Goal: Information Seeking & Learning: Learn about a topic

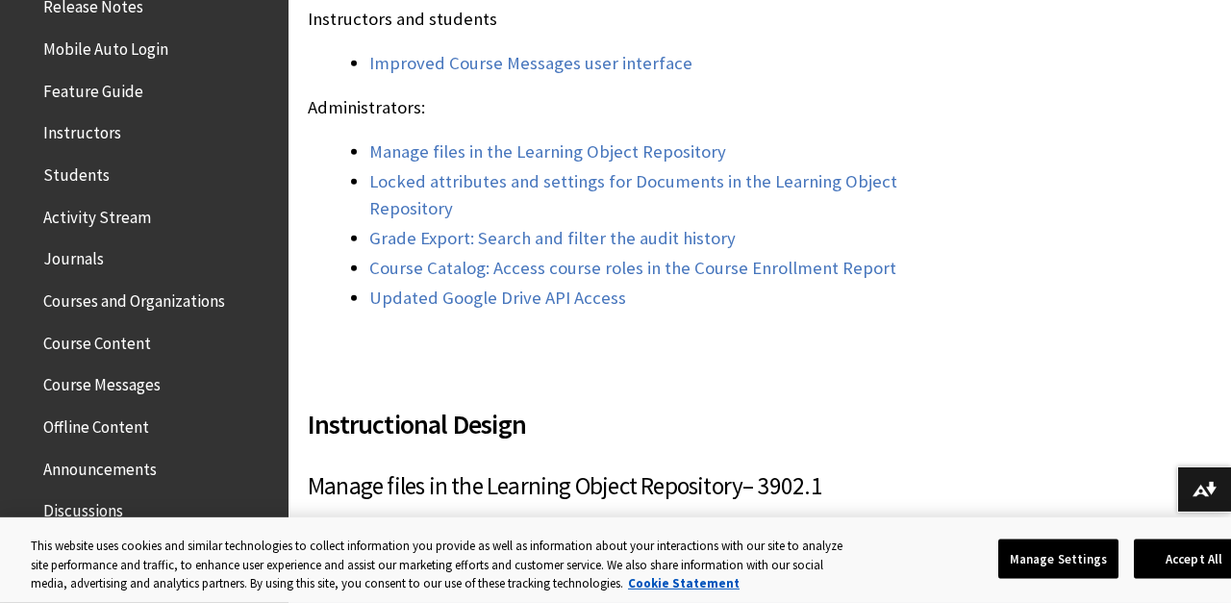
scroll to position [16473, 0]
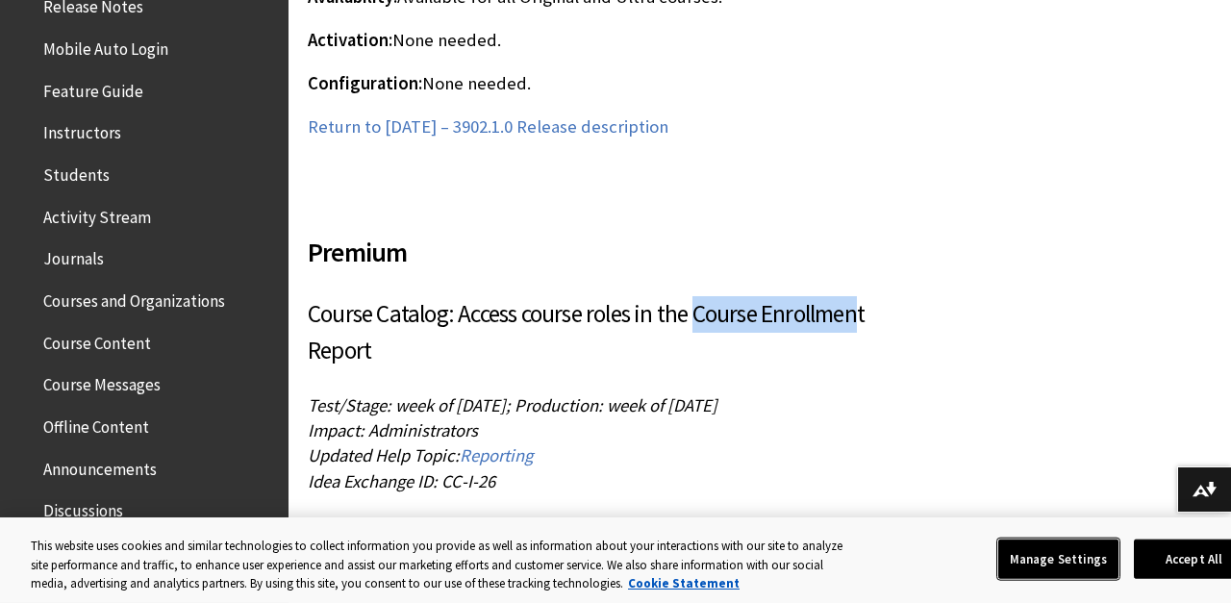
click at [1057, 572] on button "Manage Settings" at bounding box center [1059, 559] width 120 height 40
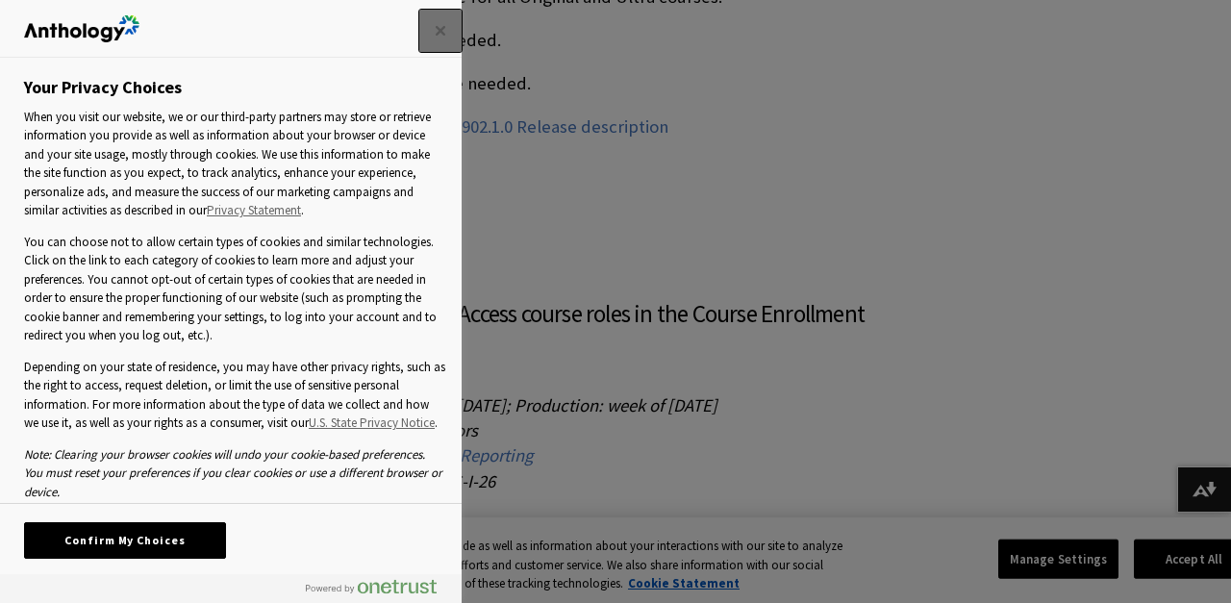
click at [449, 28] on button "Close" at bounding box center [440, 31] width 42 height 42
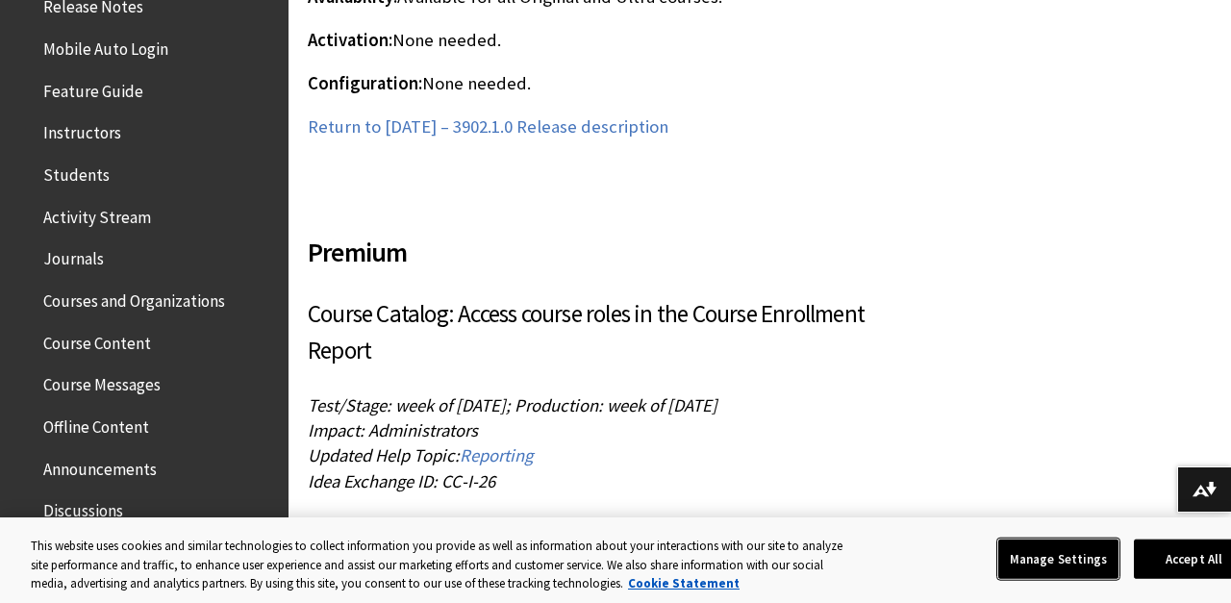
click at [1081, 562] on button "Manage Settings" at bounding box center [1059, 559] width 120 height 40
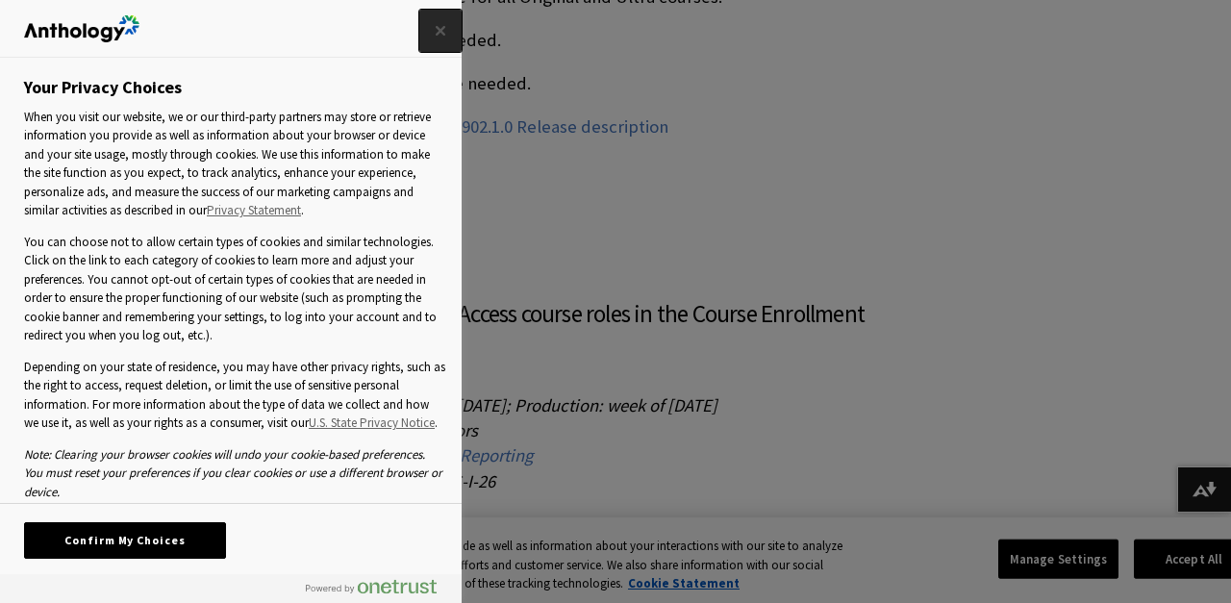
scroll to position [66, 0]
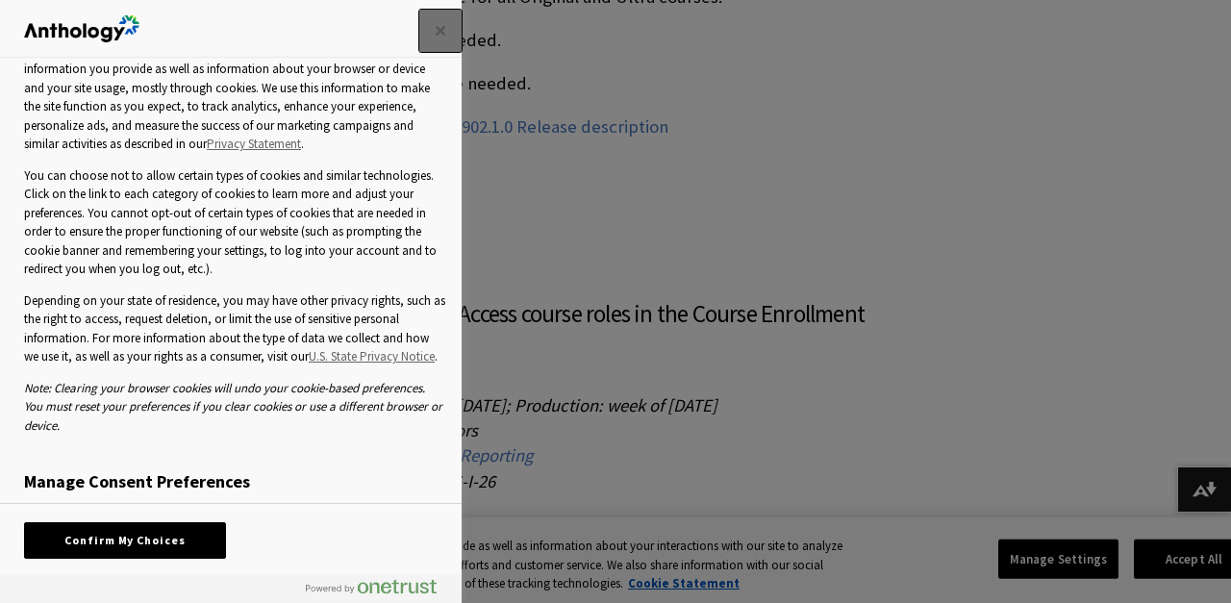
click at [441, 41] on button "Close" at bounding box center [440, 31] width 42 height 42
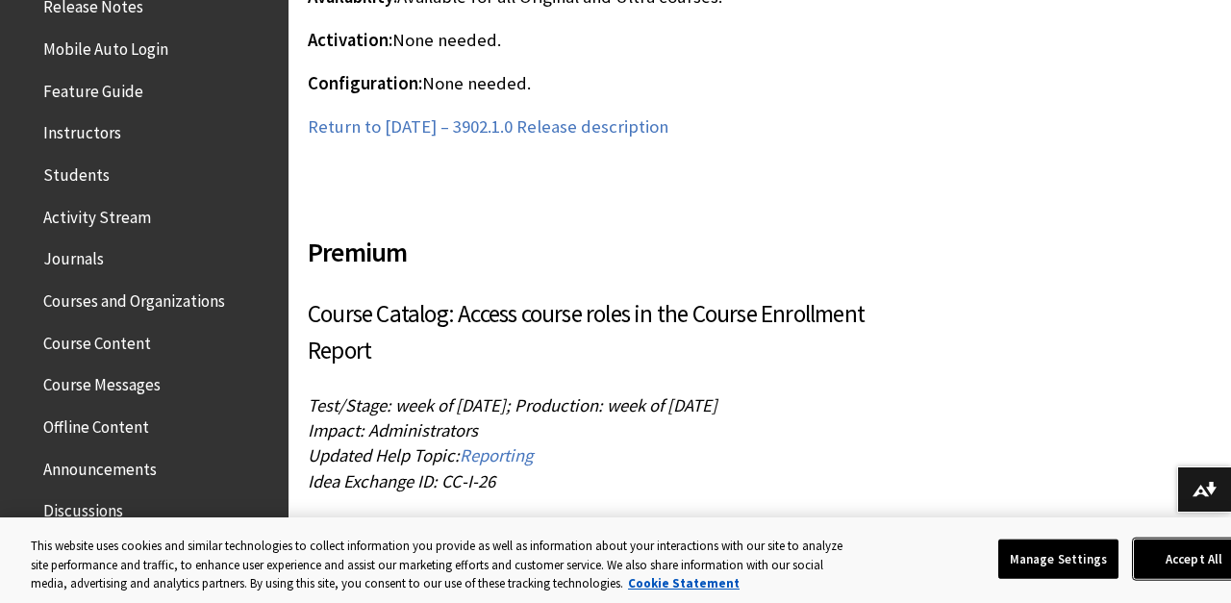
click at [1170, 548] on button "Accept All" at bounding box center [1194, 559] width 120 height 40
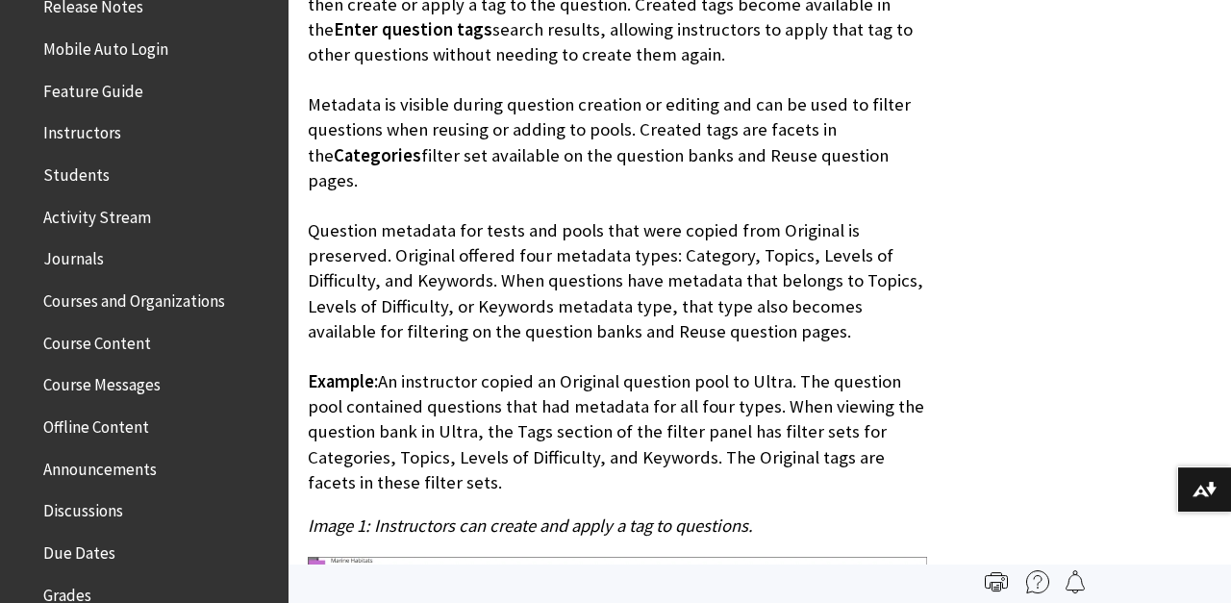
scroll to position [11166, 0]
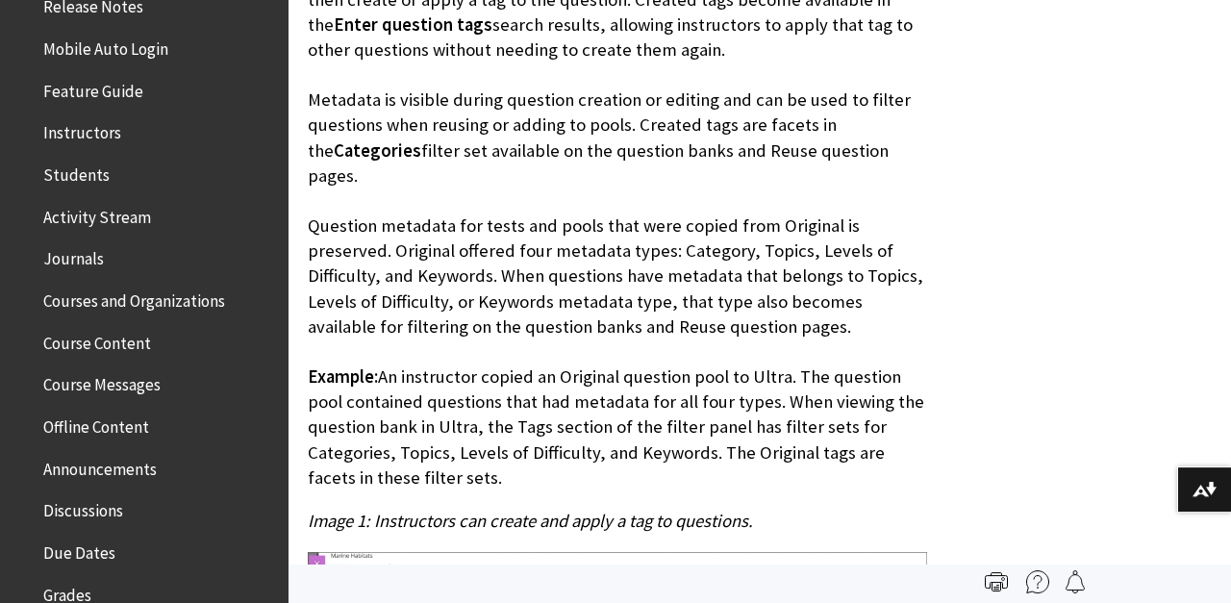
click at [727, 287] on p "When creating or editing a question, instructors can turn on Question metadata …" at bounding box center [618, 226] width 620 height 529
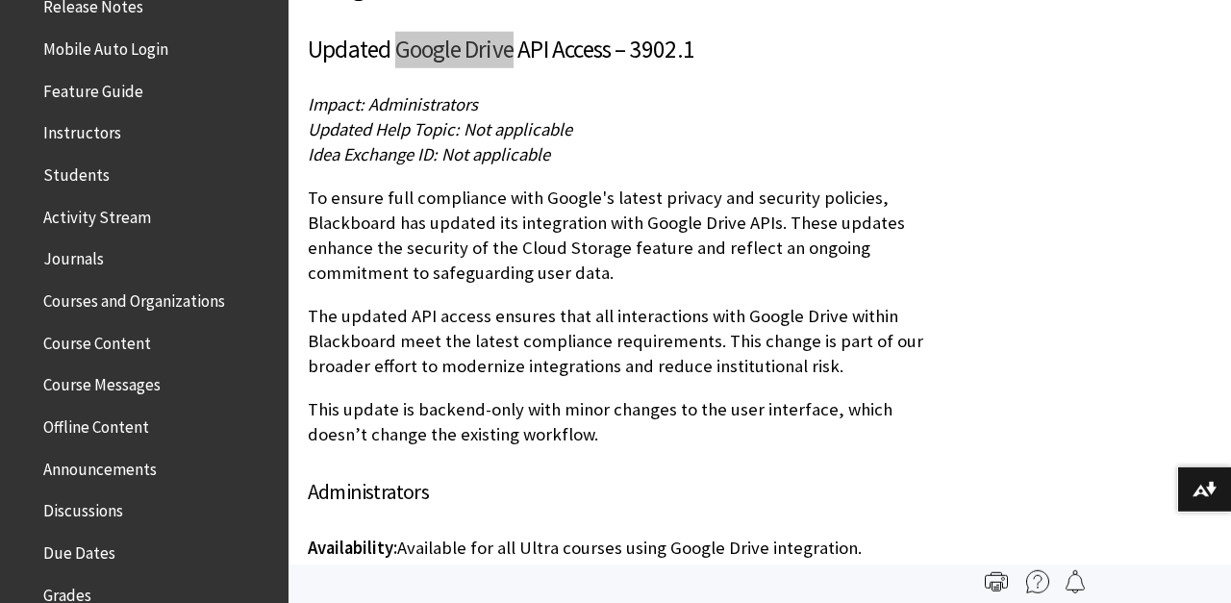
scroll to position [15011, 0]
